Goal: Find specific page/section: Find specific page/section

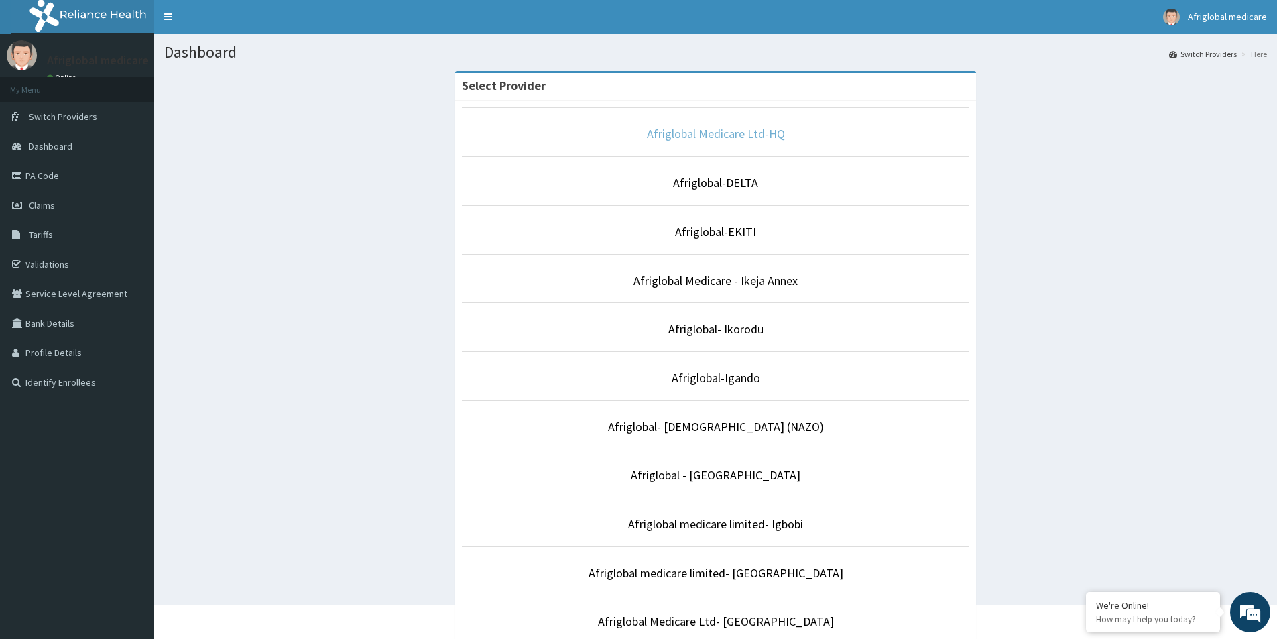
click at [768, 134] on link "Afriglobal Medicare Ltd-HQ" at bounding box center [716, 133] width 138 height 15
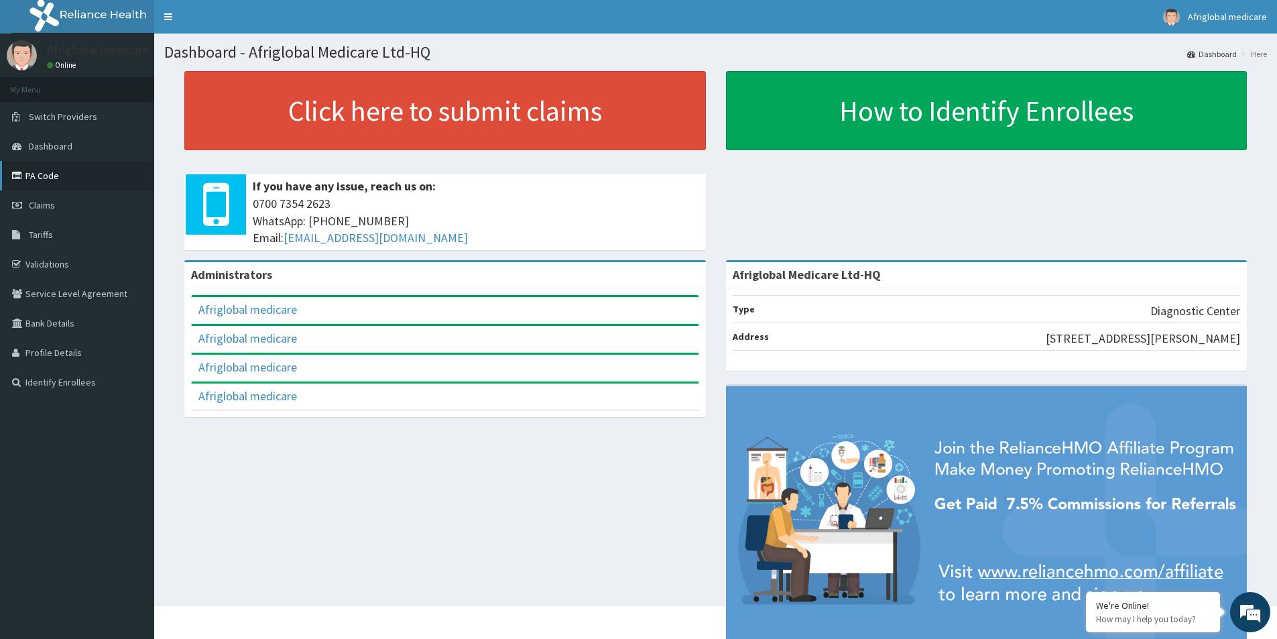
click at [52, 174] on link "PA Code" at bounding box center [77, 176] width 154 height 30
